Goal: Contribute content

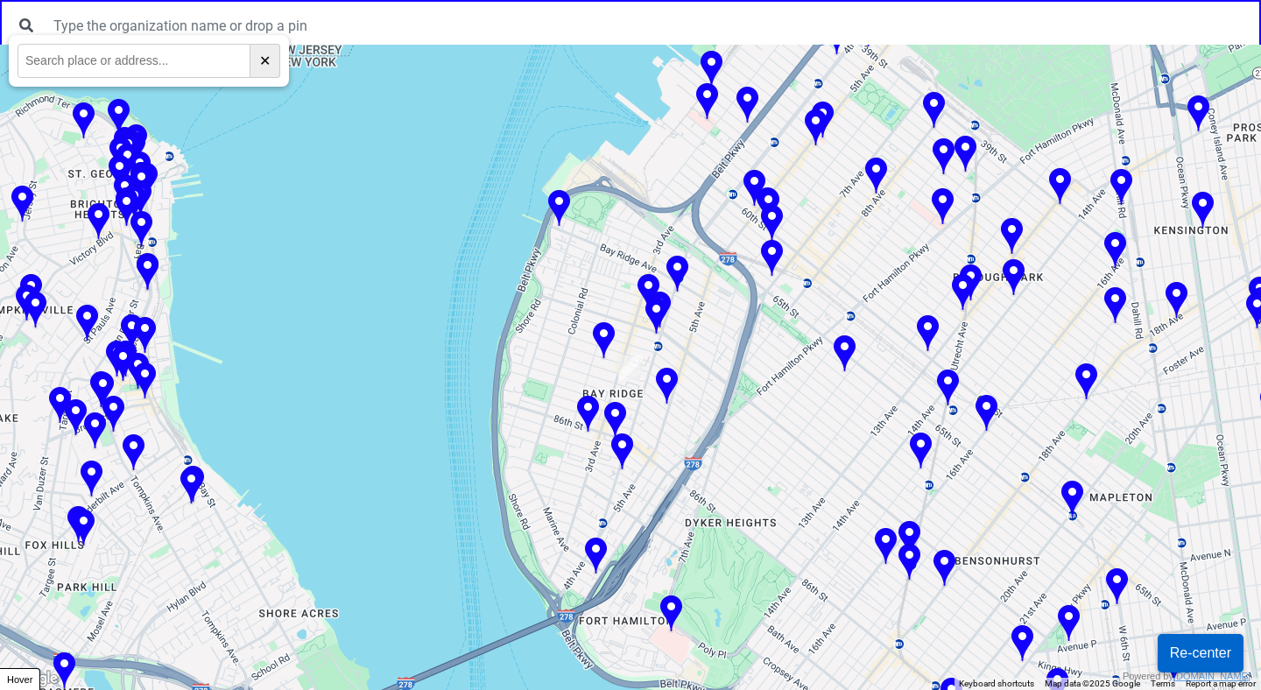
click at [602, 339] on img at bounding box center [604, 341] width 22 height 39
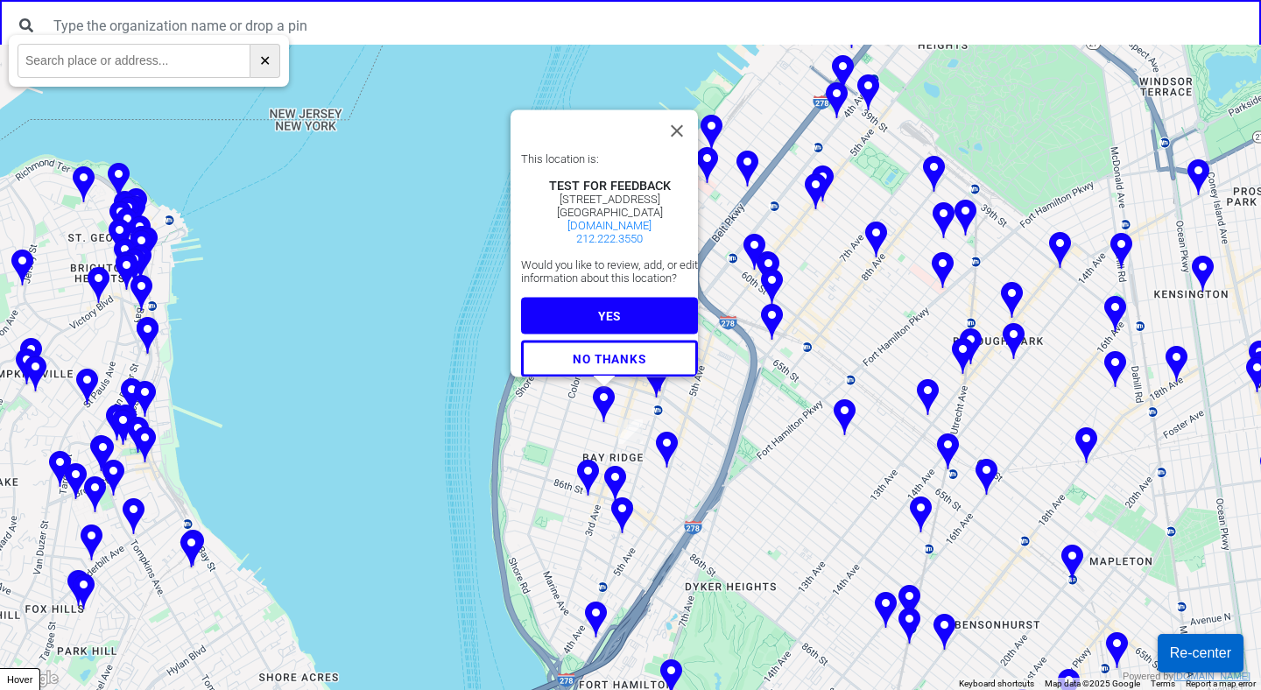
click at [606, 297] on button "YES" at bounding box center [609, 315] width 177 height 37
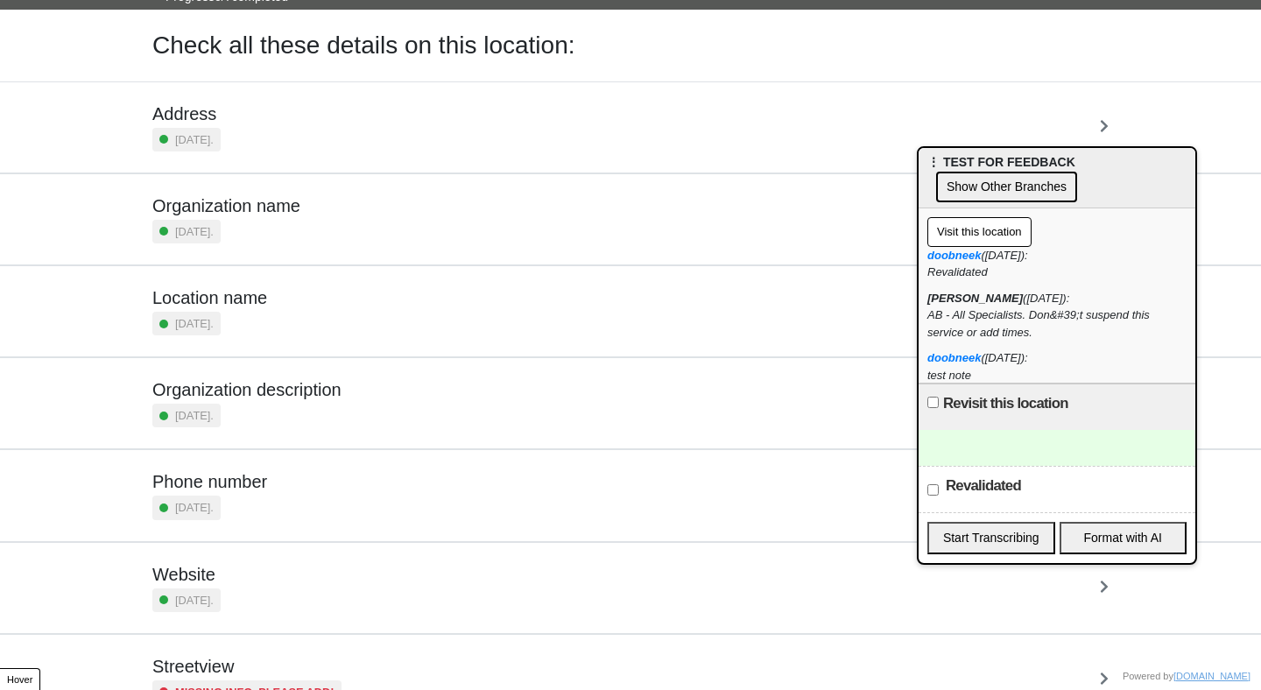
scroll to position [130, 0]
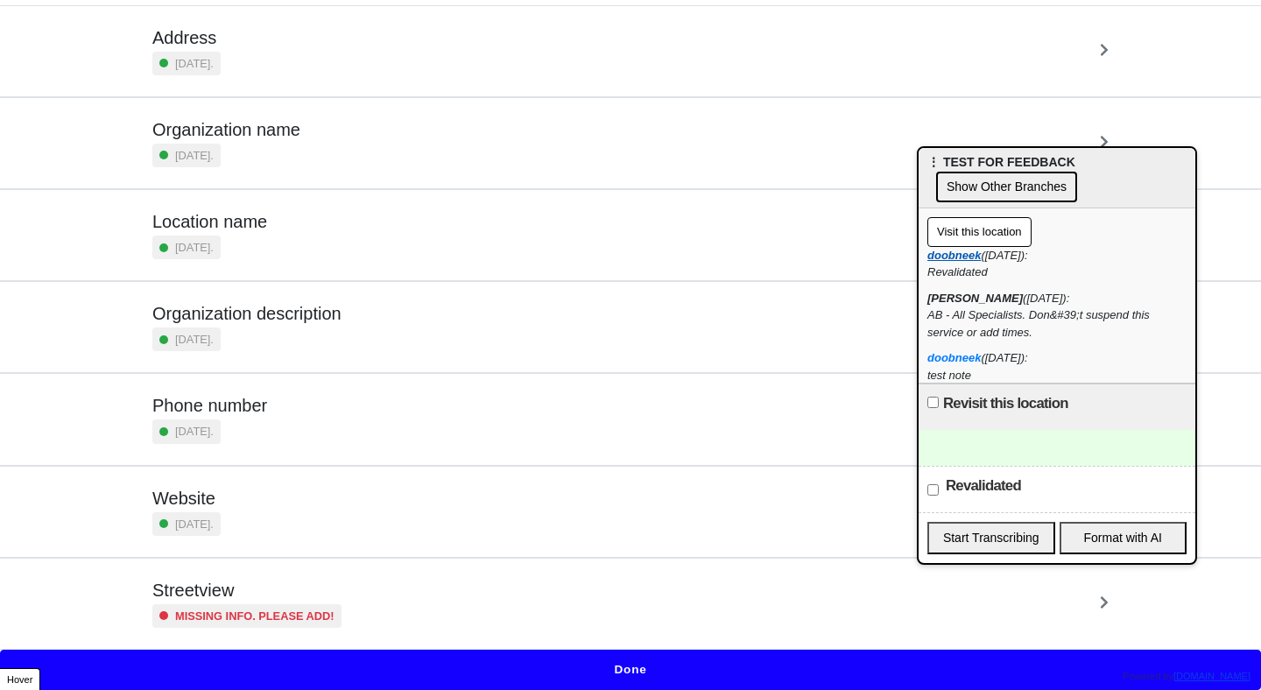
click at [961, 256] on strong "doobneek" at bounding box center [953, 255] width 53 height 13
drag, startPoint x: 989, startPoint y: 274, endPoint x: 918, endPoint y: 258, distance: 71.8
click at [918, 258] on div "Visit this location doobneek (2025-08-05): Revalidated adam (2025-08-18): AB - …" at bounding box center [1056, 295] width 277 height 175
click at [784, 356] on div "Organization description 5 months ago." at bounding box center [630, 327] width 998 height 90
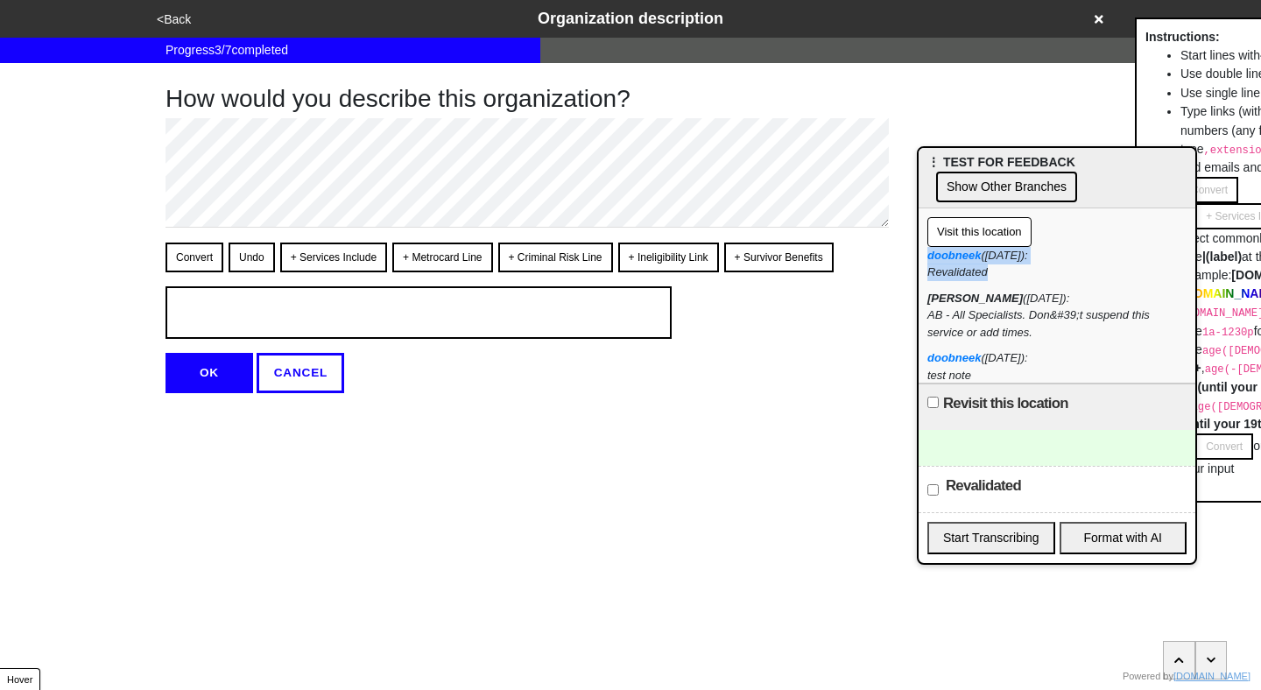
click at [1214, 666] on button "button" at bounding box center [1211, 660] width 32 height 39
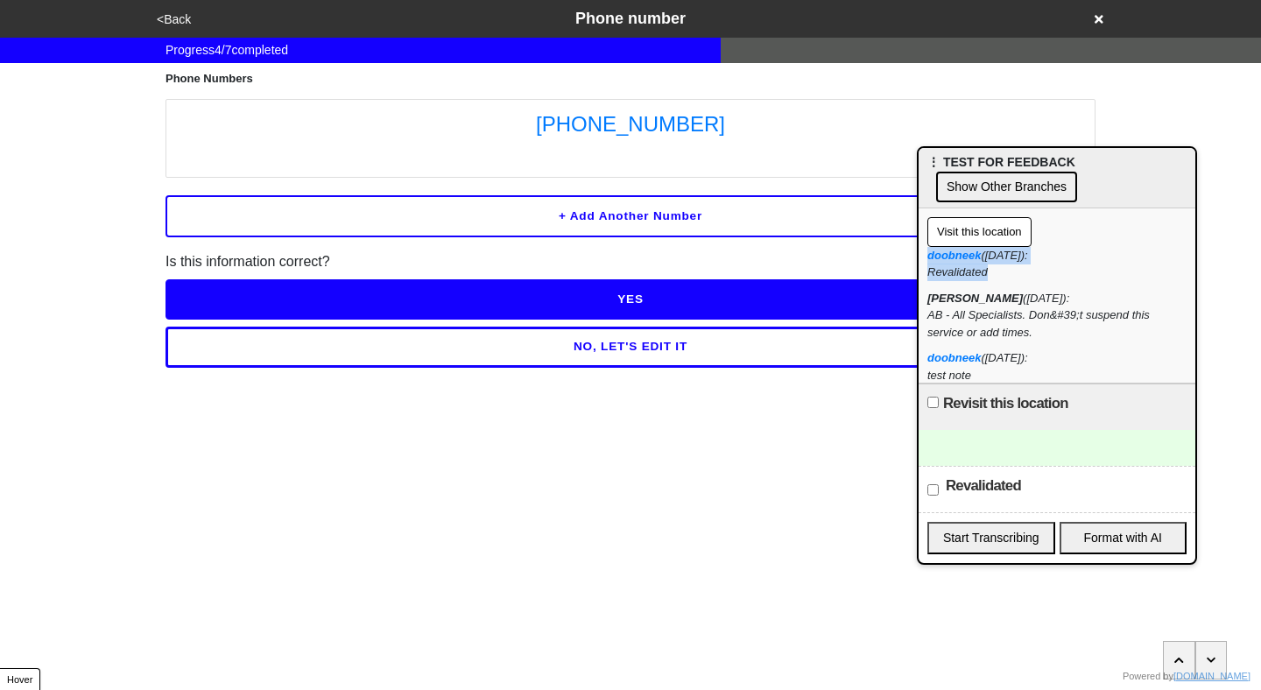
click at [1214, 666] on button "button" at bounding box center [1211, 660] width 32 height 39
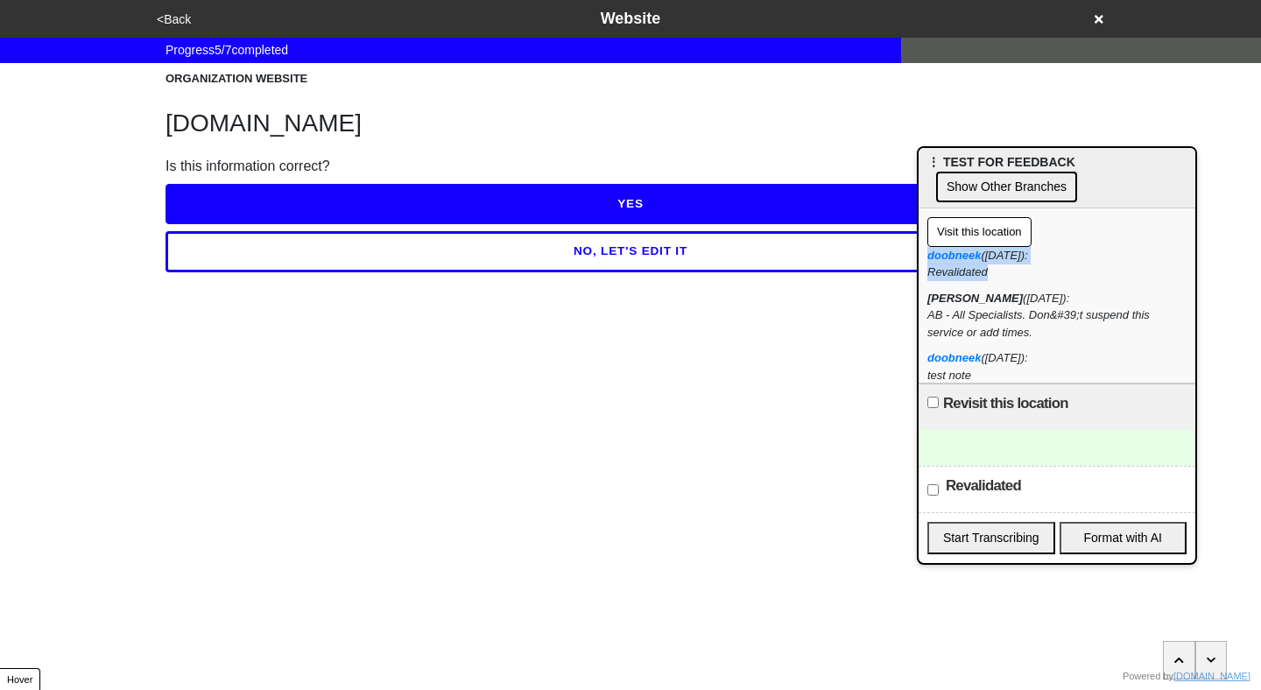
click at [1214, 666] on button "button" at bounding box center [1211, 660] width 32 height 39
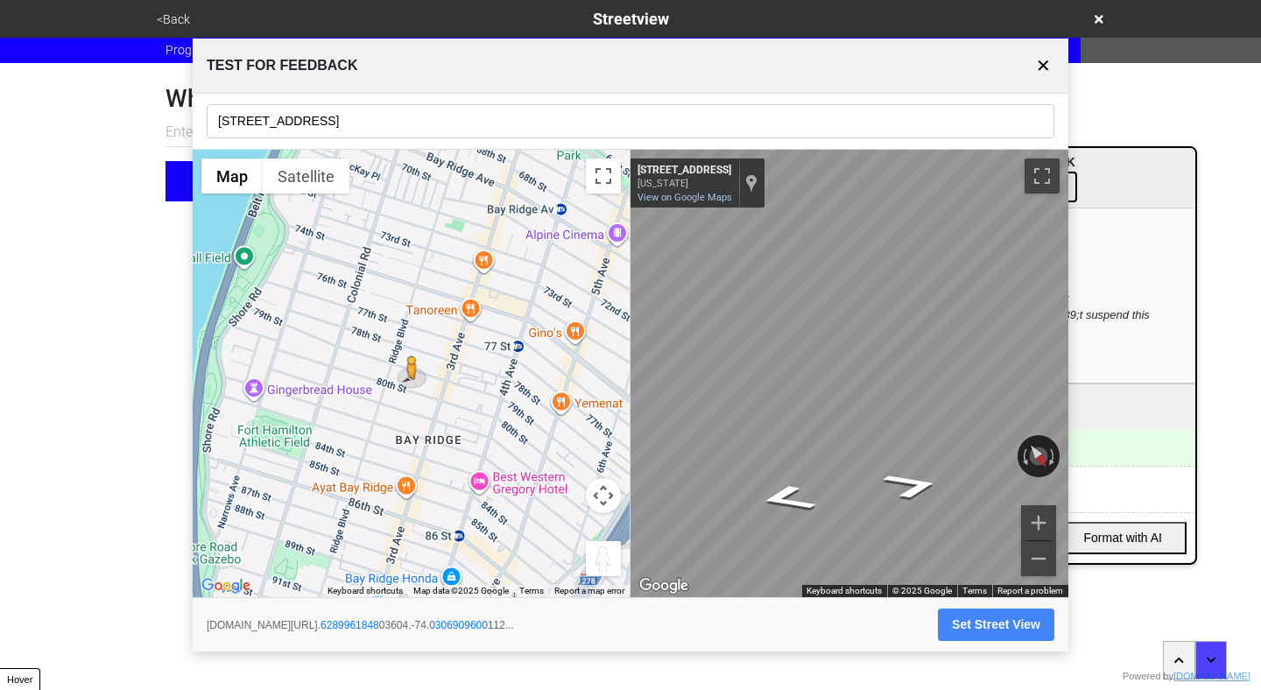
click at [1117, 201] on body "<Back Streetview Progress 6 / 7 completed What is the streetview for this locat…" at bounding box center [630, 100] width 1261 height 201
click at [967, 629] on button "Set Street View" at bounding box center [996, 625] width 116 height 32
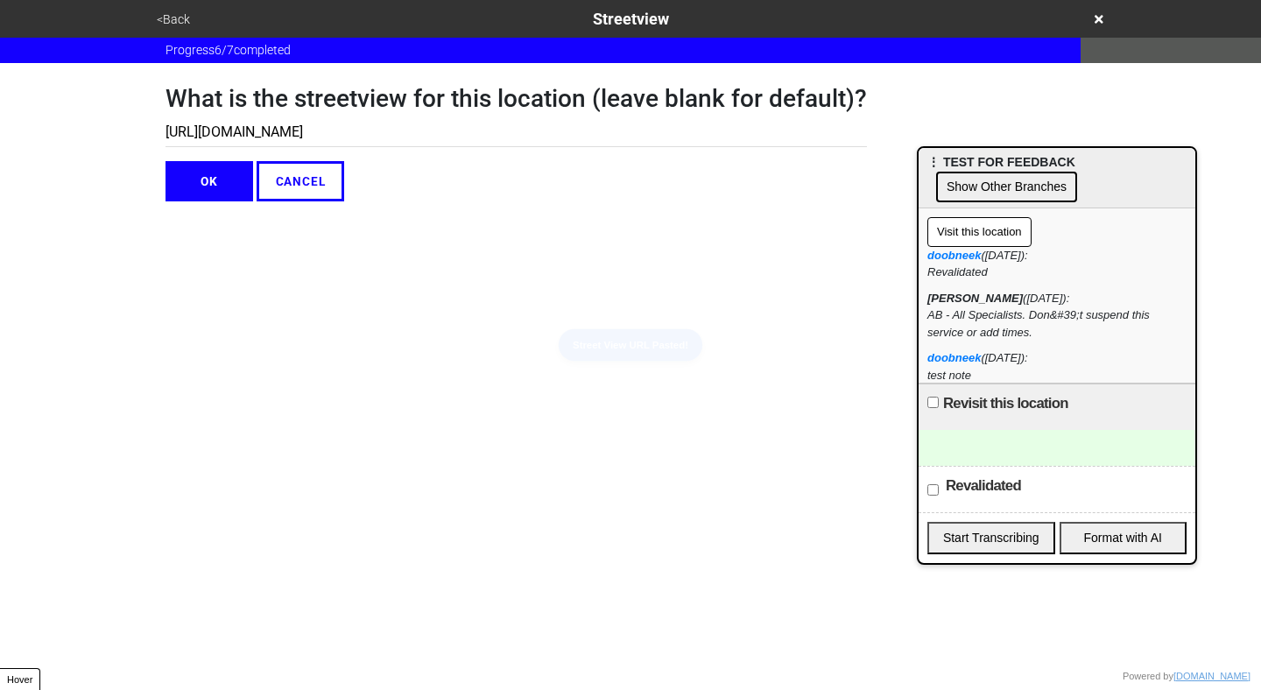
type input "https://www.google.com/maps/@40.628996184803604,-74.0306909600112,3a,75y,214.04…"
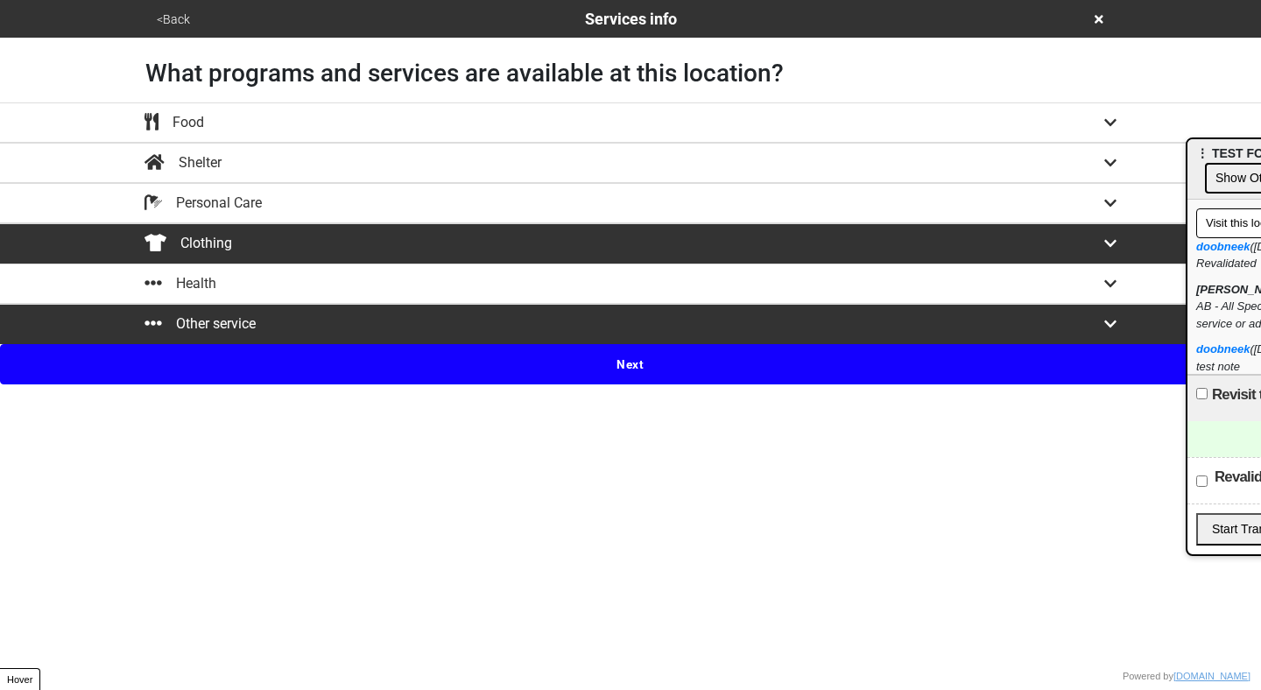
drag, startPoint x: 1107, startPoint y: 158, endPoint x: 1375, endPoint y: 150, distance: 268.9
click at [1260, 150] on html "<Back Services info What programs and services are available at this location? …" at bounding box center [630, 192] width 1261 height 384
click at [156, 25] on button "<Back" at bounding box center [173, 20] width 44 height 20
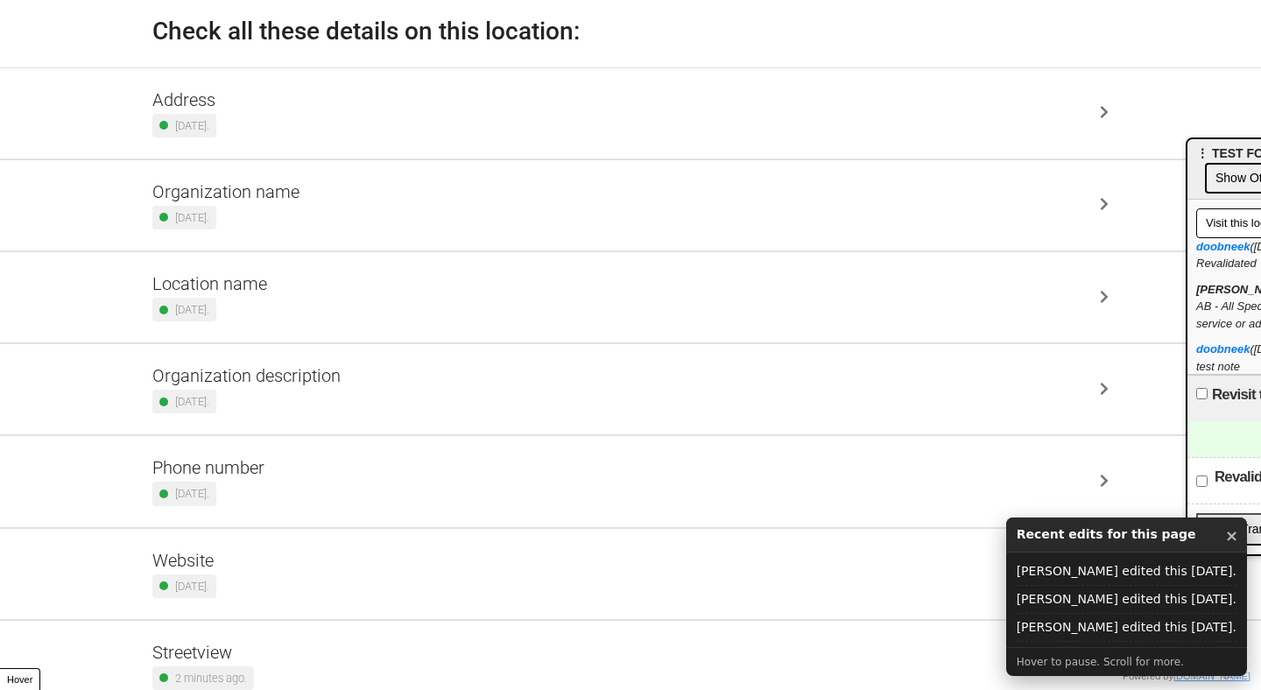
scroll to position [130, 0]
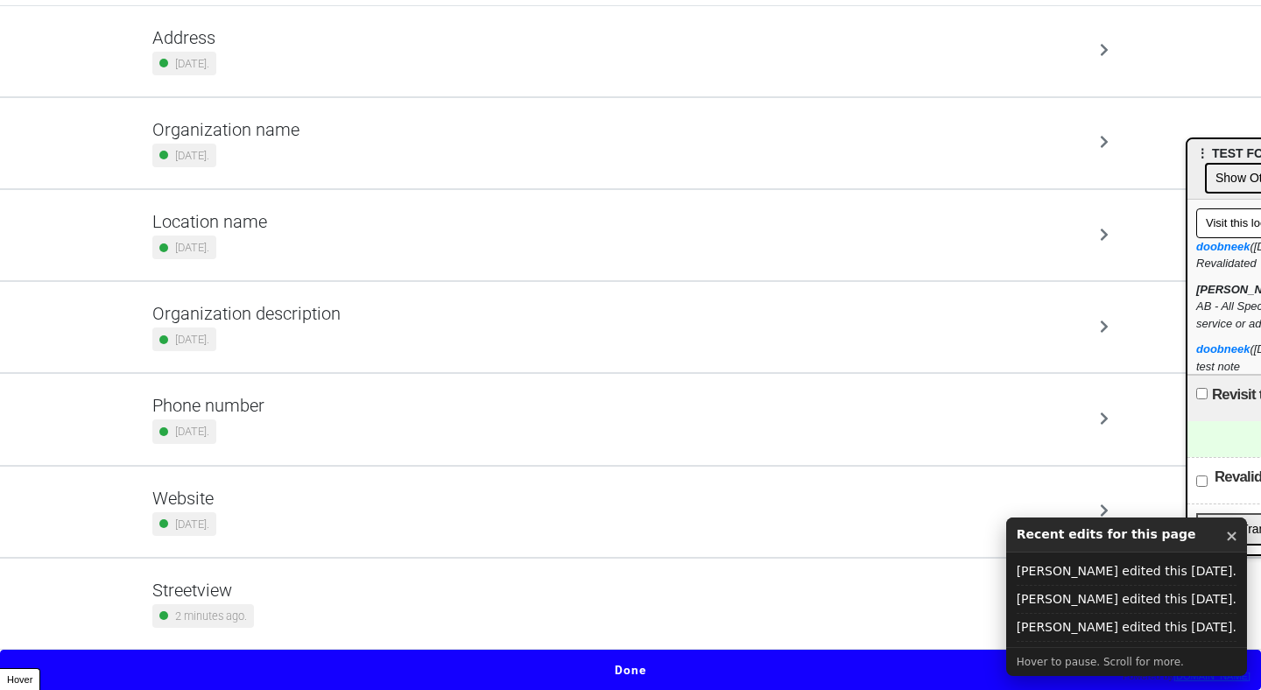
click at [622, 592] on div "Streetview 2 minutes ago." at bounding box center [630, 604] width 956 height 48
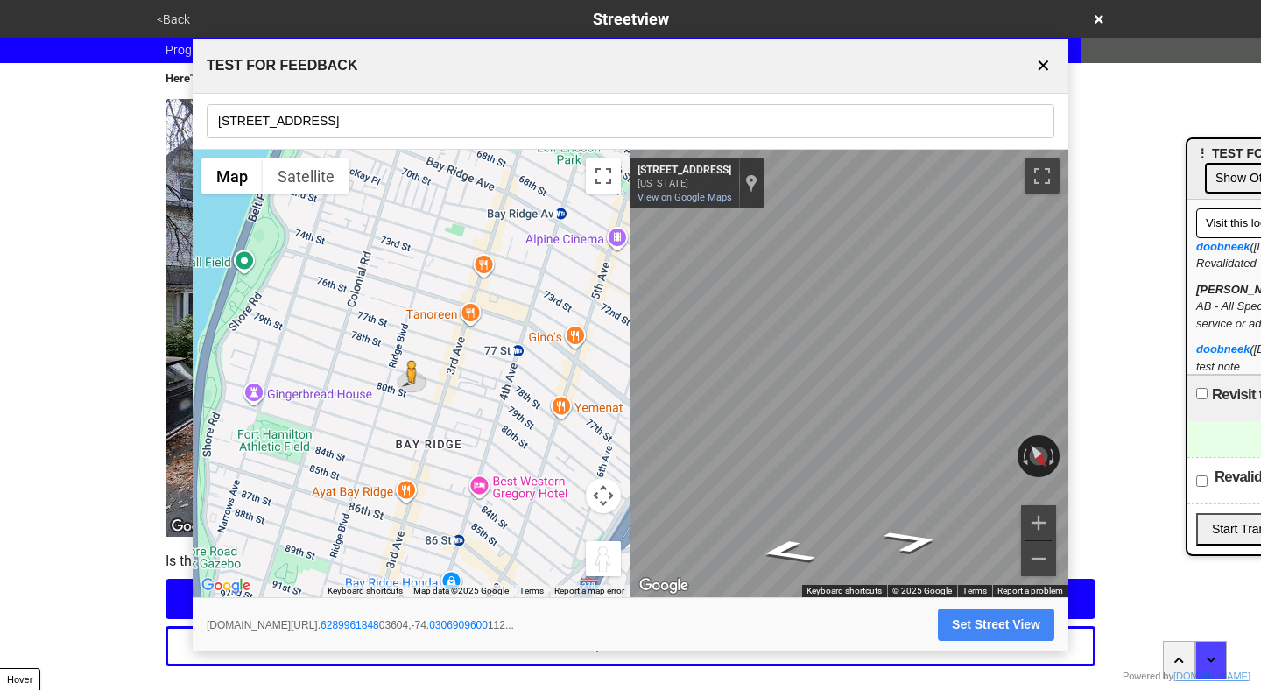
click at [1043, 67] on button "✕" at bounding box center [1043, 65] width 22 height 33
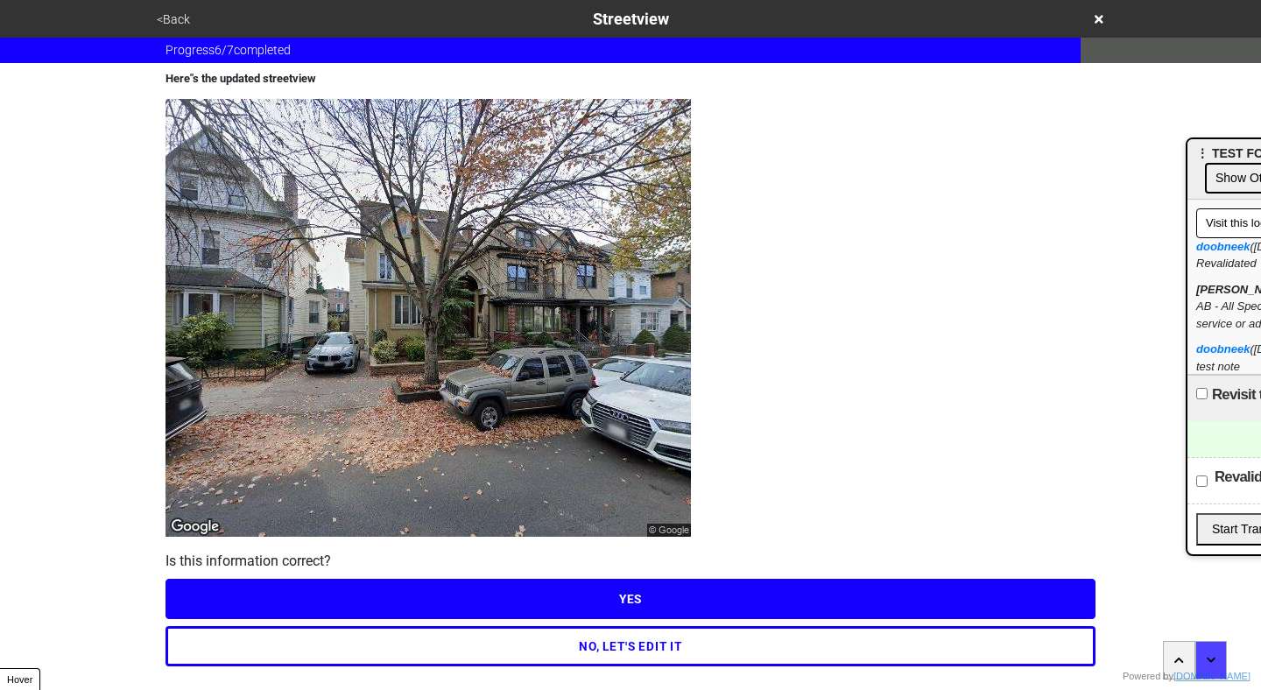
click at [1098, 14] on icon at bounding box center [1098, 19] width 9 height 12
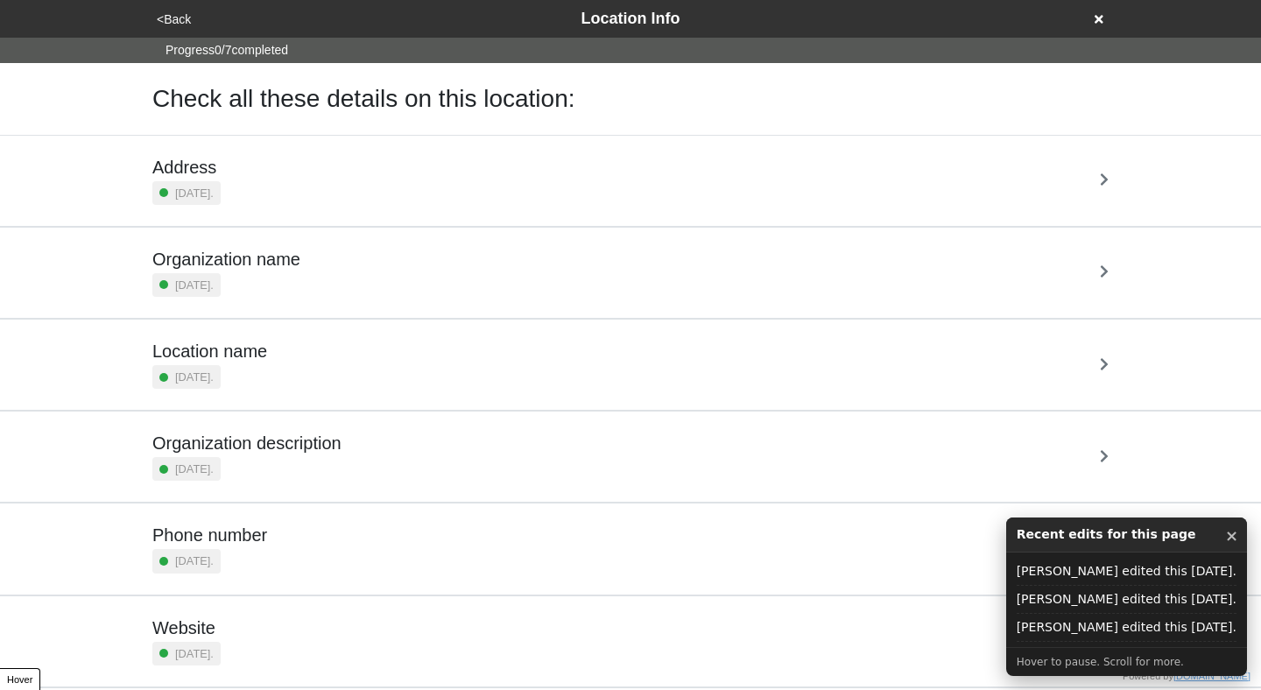
click at [851, 249] on div "Organization name 5 months ago." at bounding box center [630, 273] width 956 height 48
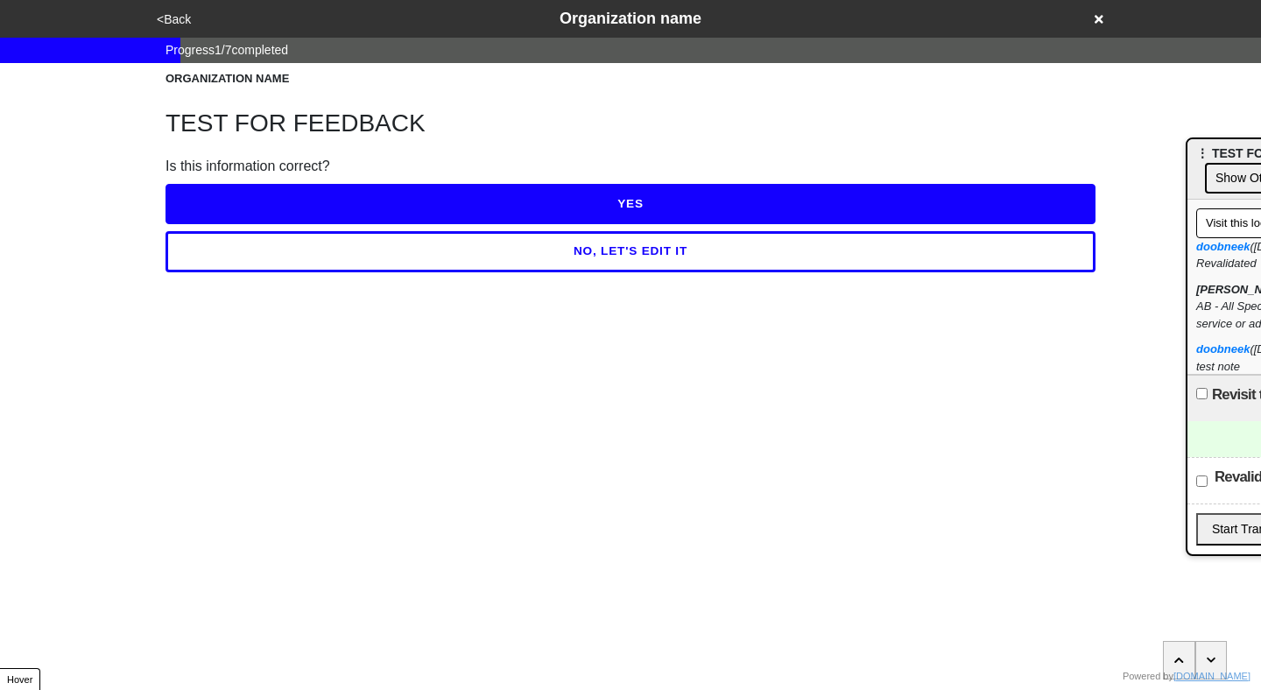
click at [156, 18] on button "<Back" at bounding box center [173, 20] width 45 height 20
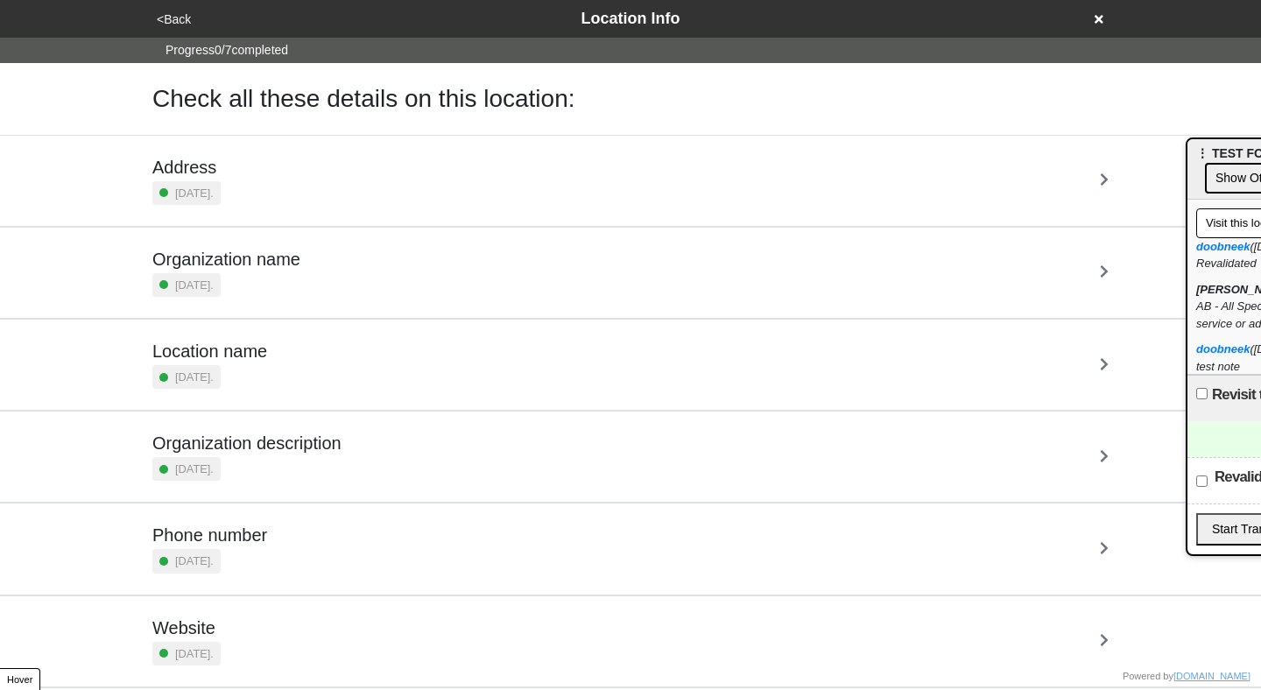
click at [697, 337] on div "Location name 5 months ago." at bounding box center [630, 365] width 998 height 90
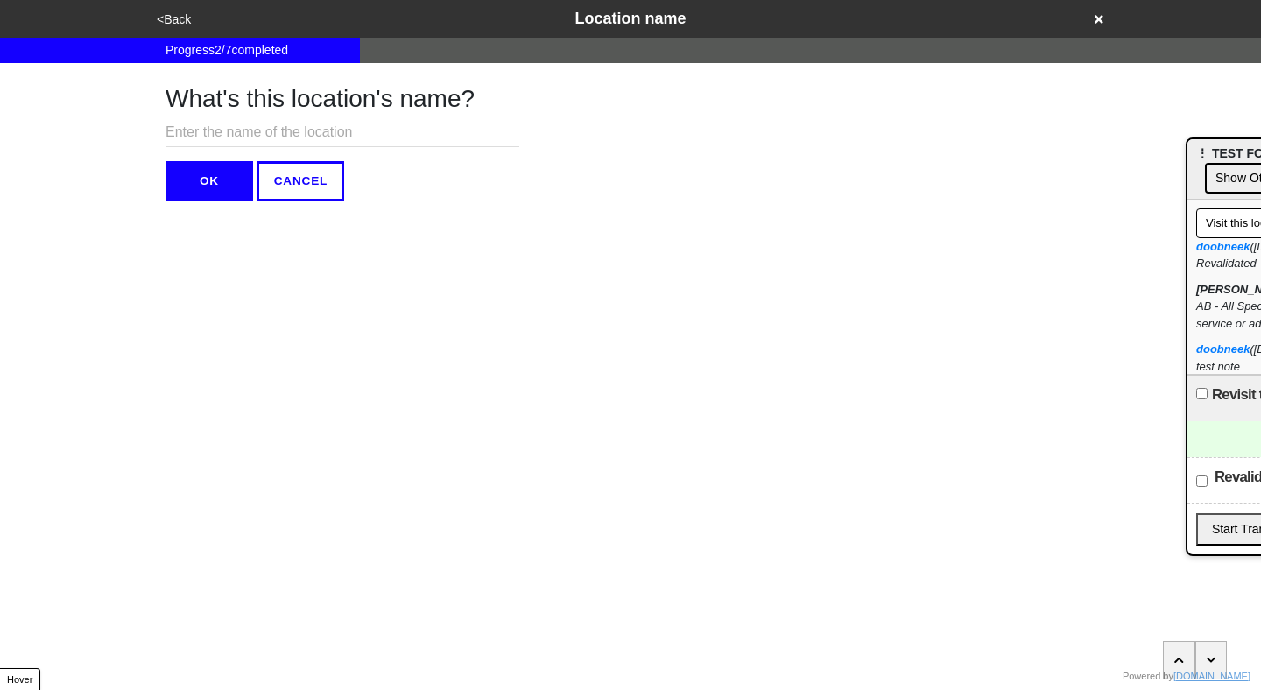
click at [160, 23] on button "<Back" at bounding box center [173, 20] width 45 height 20
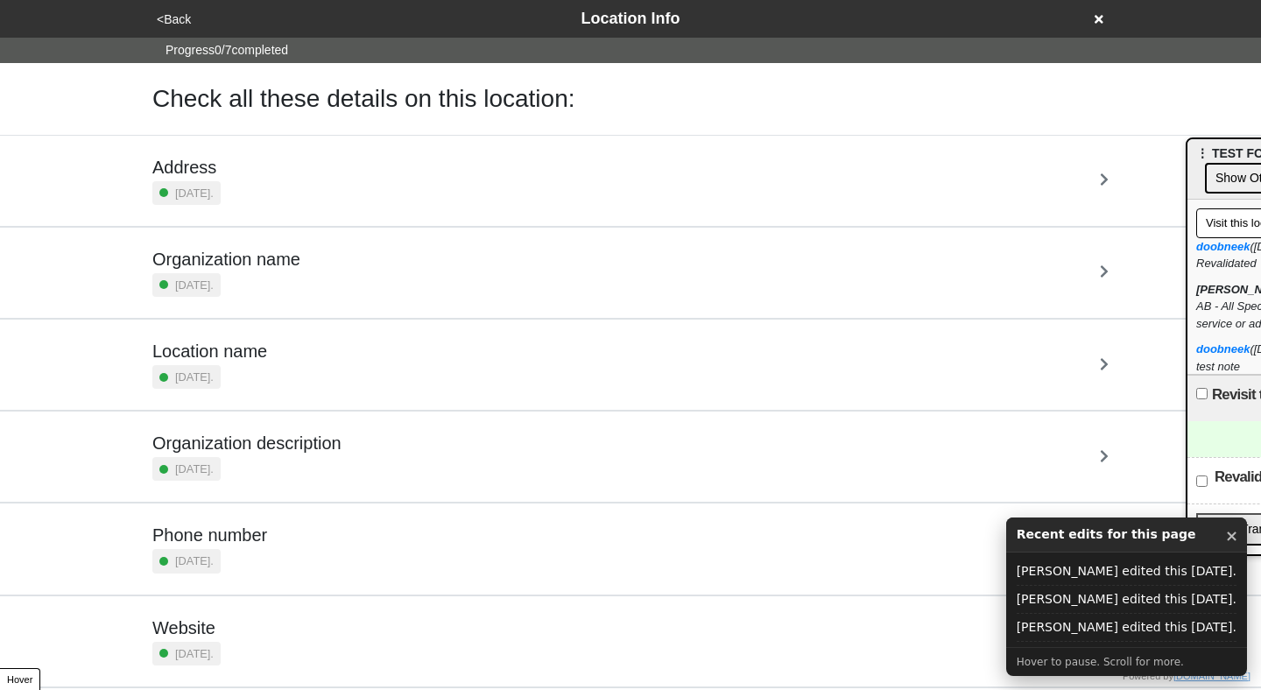
click at [465, 210] on div "Address 5 months ago." at bounding box center [630, 181] width 998 height 90
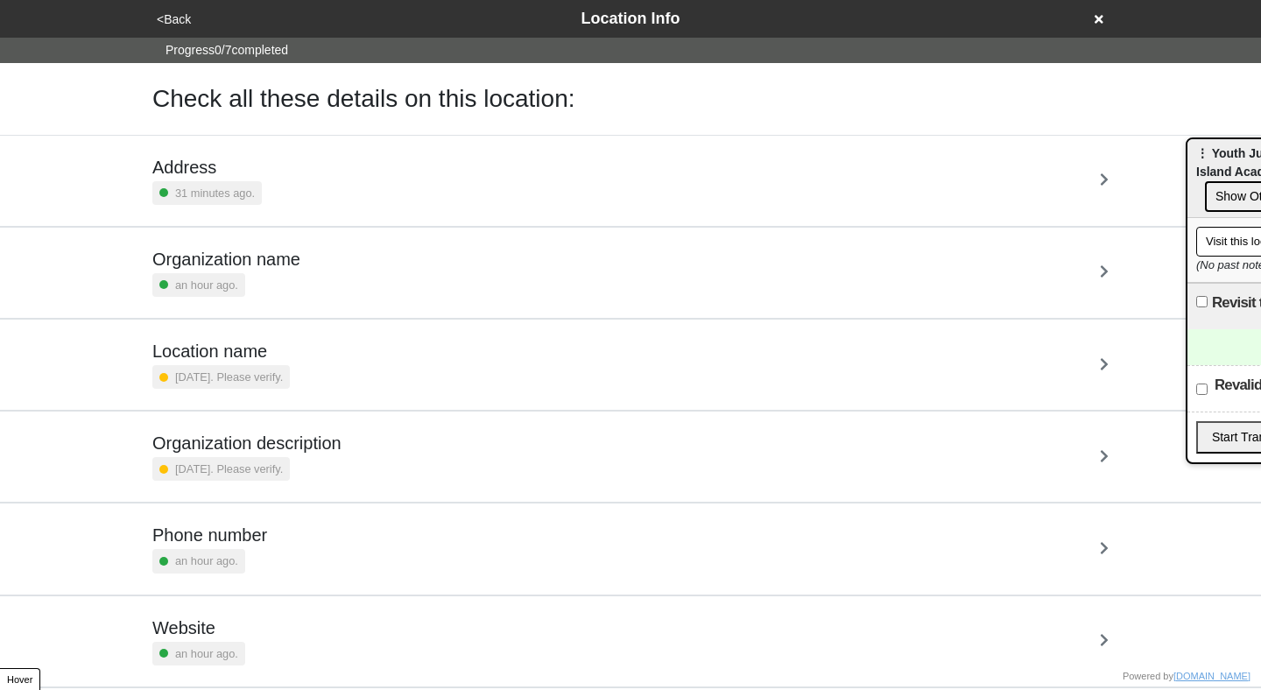
click at [766, 280] on div "Organization name an hour ago." at bounding box center [630, 273] width 956 height 48
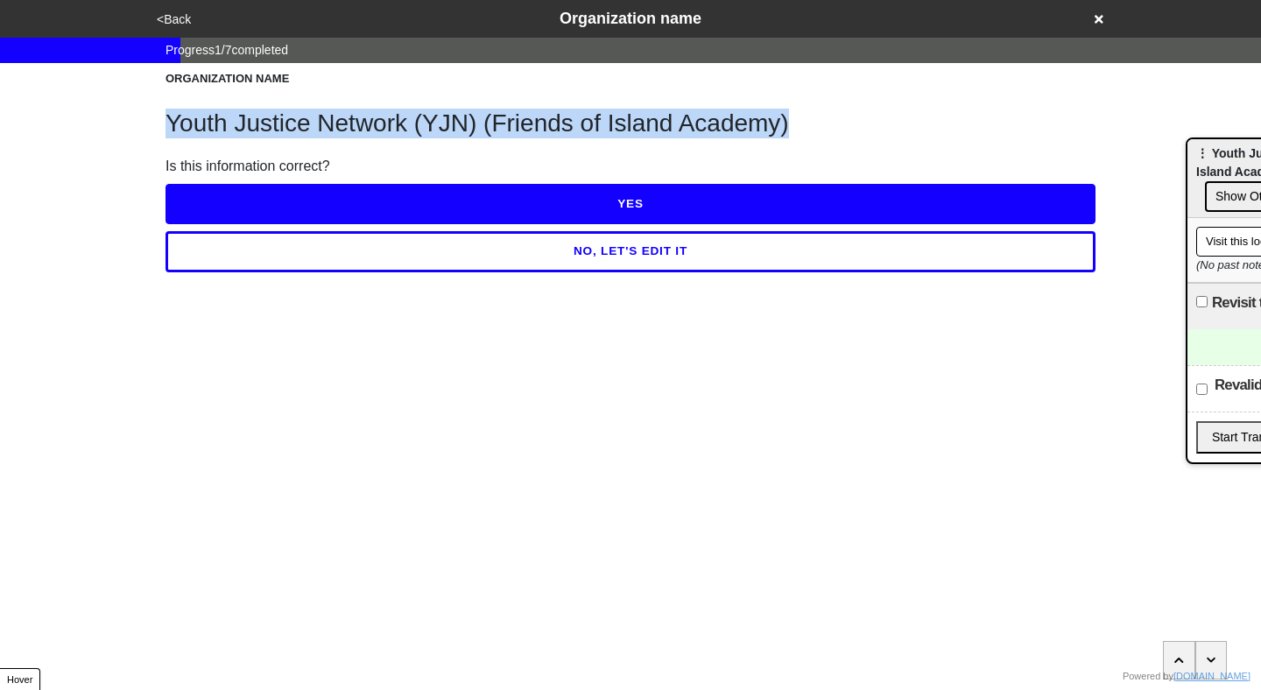
drag, startPoint x: 799, startPoint y: 123, endPoint x: 169, endPoint y: 133, distance: 629.6
click at [169, 133] on h1 "Youth Justice Network (YJN) (Friends of Island Academy)" at bounding box center [630, 124] width 930 height 30
copy h1 "Youth Justice Network (YJN) (Friends of Island Academy)"
click at [1212, 646] on button "button" at bounding box center [1211, 660] width 32 height 39
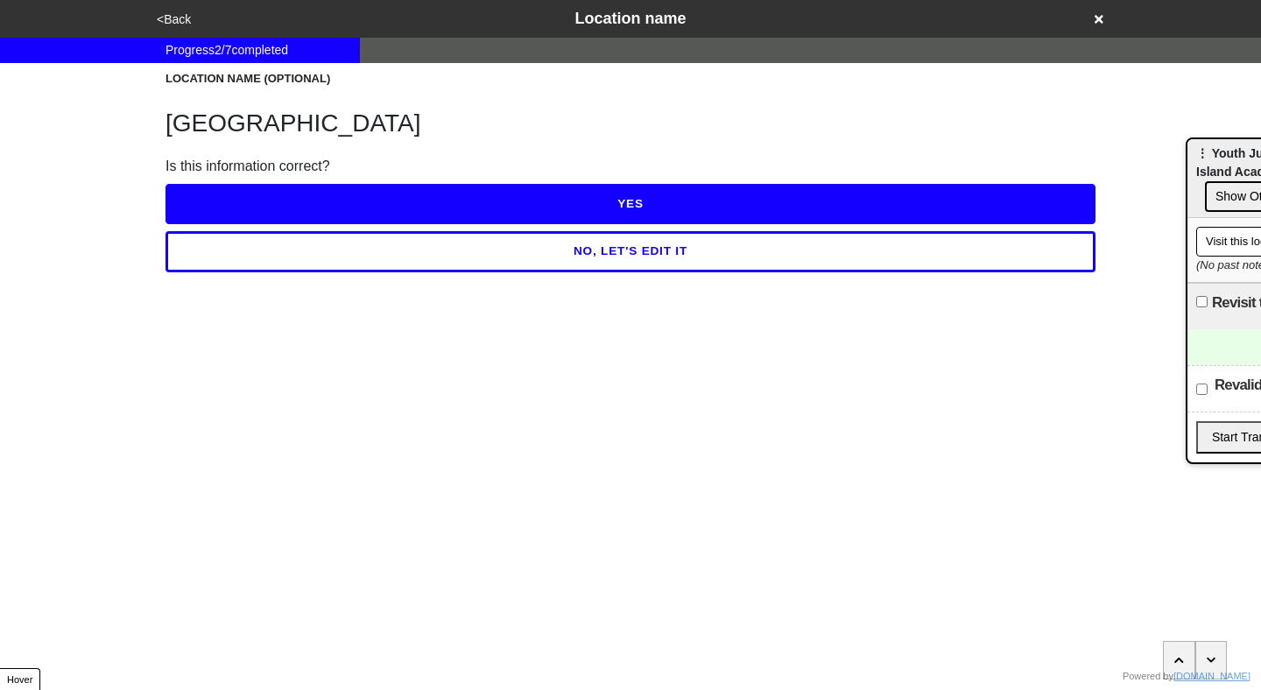
click at [1213, 657] on icon "button" at bounding box center [1212, 660] width 10 height 11
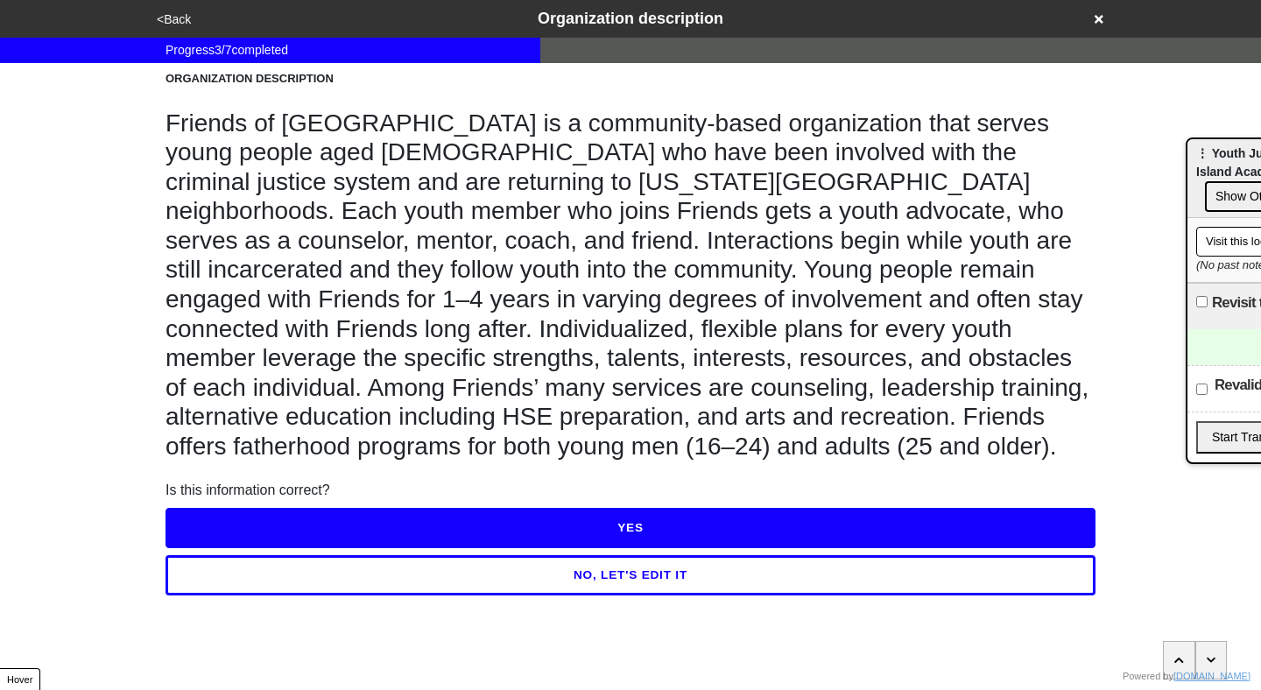
click at [1173, 654] on button "button" at bounding box center [1179, 660] width 32 height 39
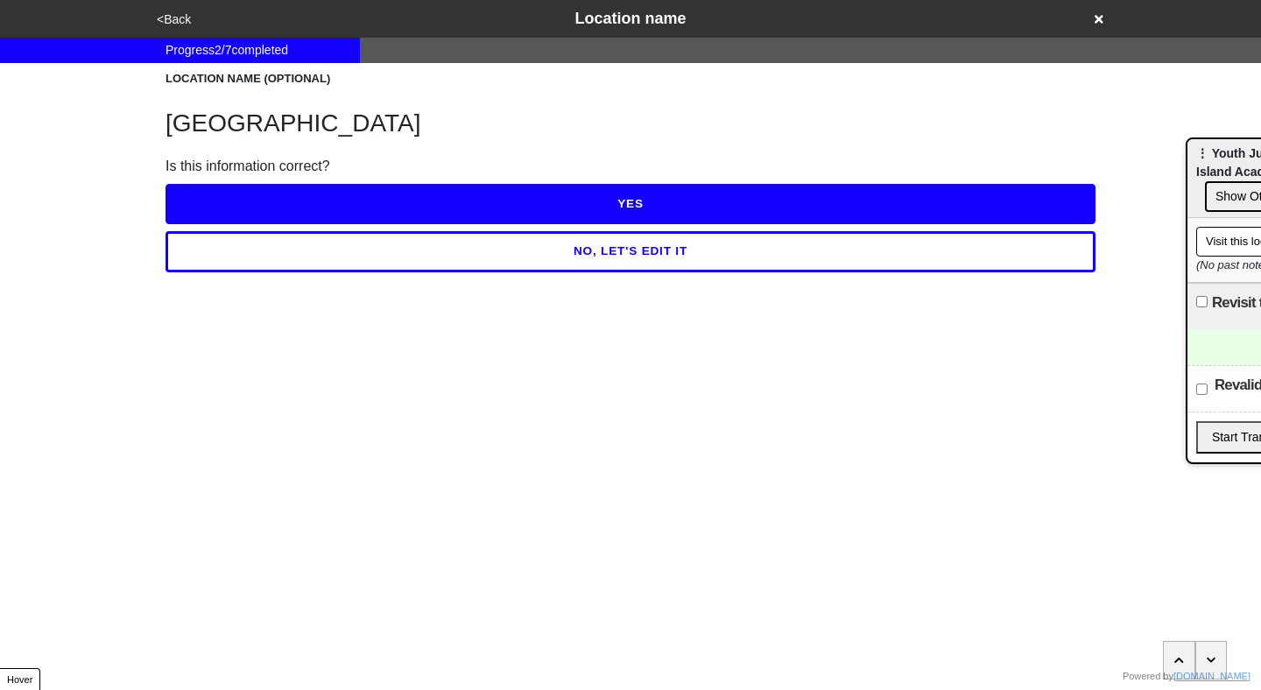
click at [1173, 654] on button "button" at bounding box center [1179, 660] width 32 height 39
